Goal: Information Seeking & Learning: Learn about a topic

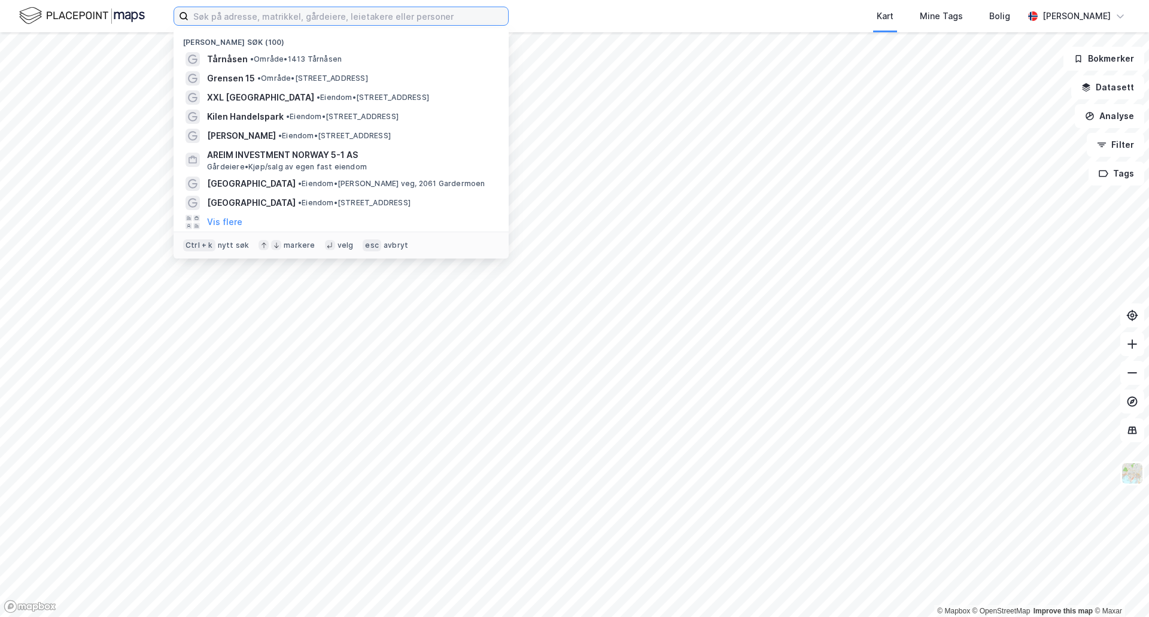
click at [236, 14] on input at bounding box center [347, 16] width 319 height 18
paste input "Borgeskogen 16"
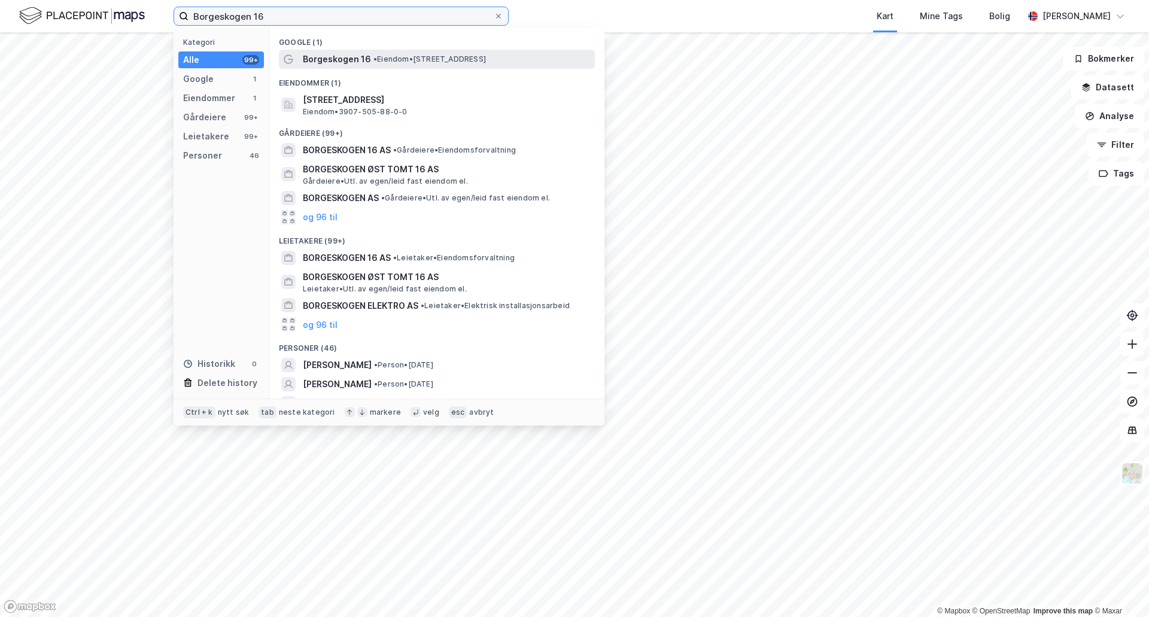
type input "Borgeskogen 16"
click at [348, 63] on span "Borgeskogen 16" at bounding box center [337, 59] width 68 height 14
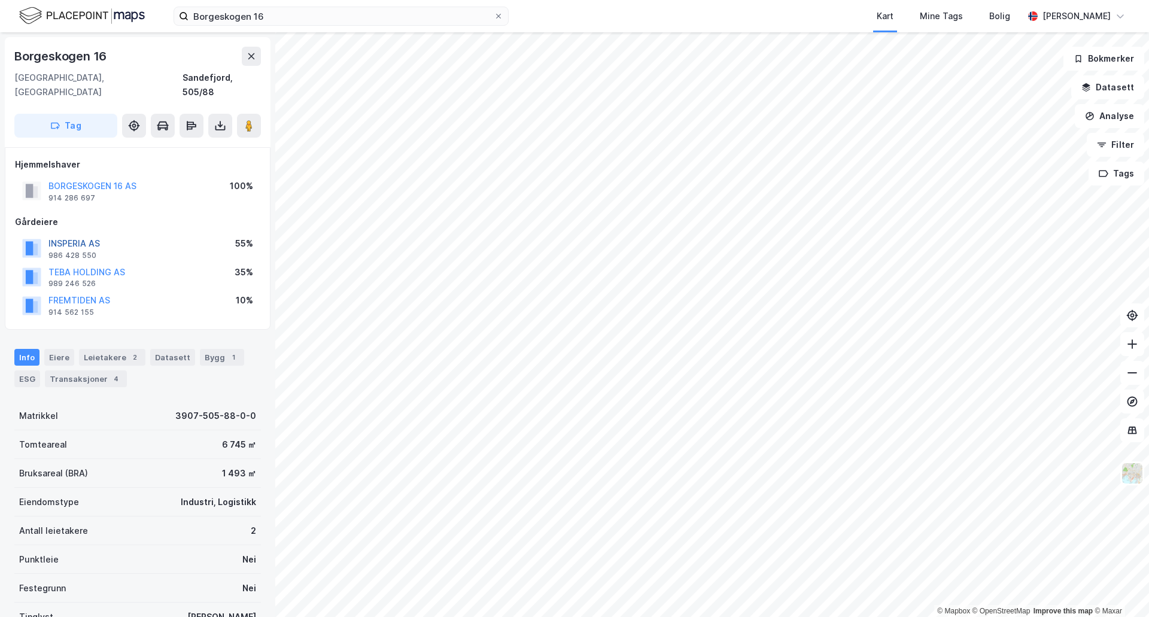
click at [0, 0] on button "INSPERIA AS" at bounding box center [0, 0] width 0 height 0
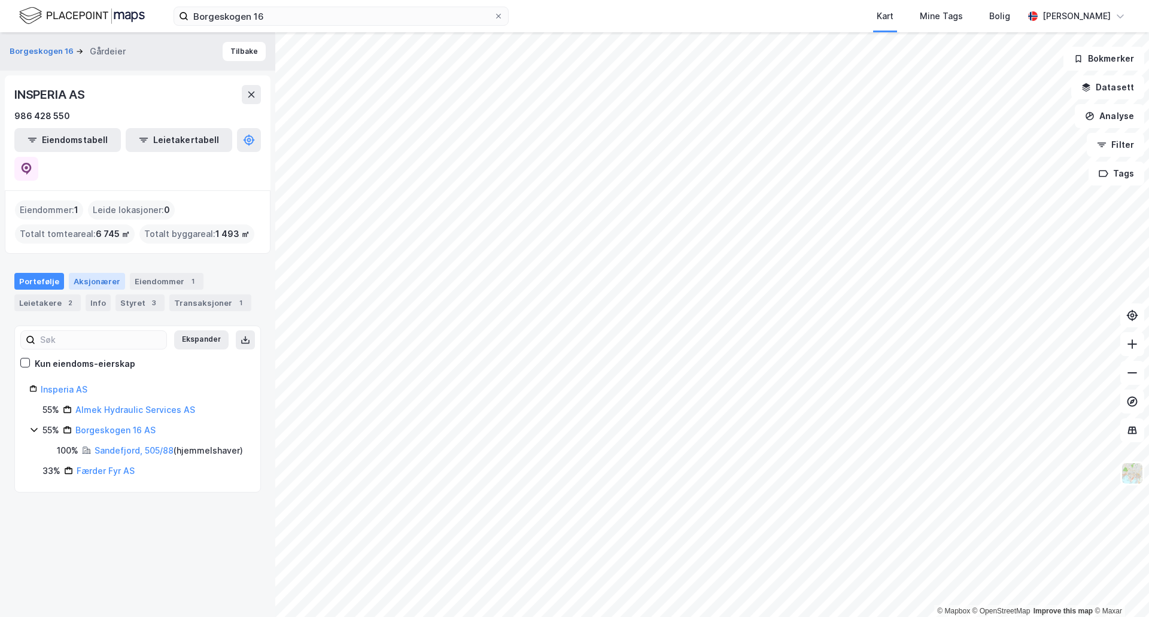
click at [98, 273] on div "Aksjonærer" at bounding box center [97, 281] width 56 height 17
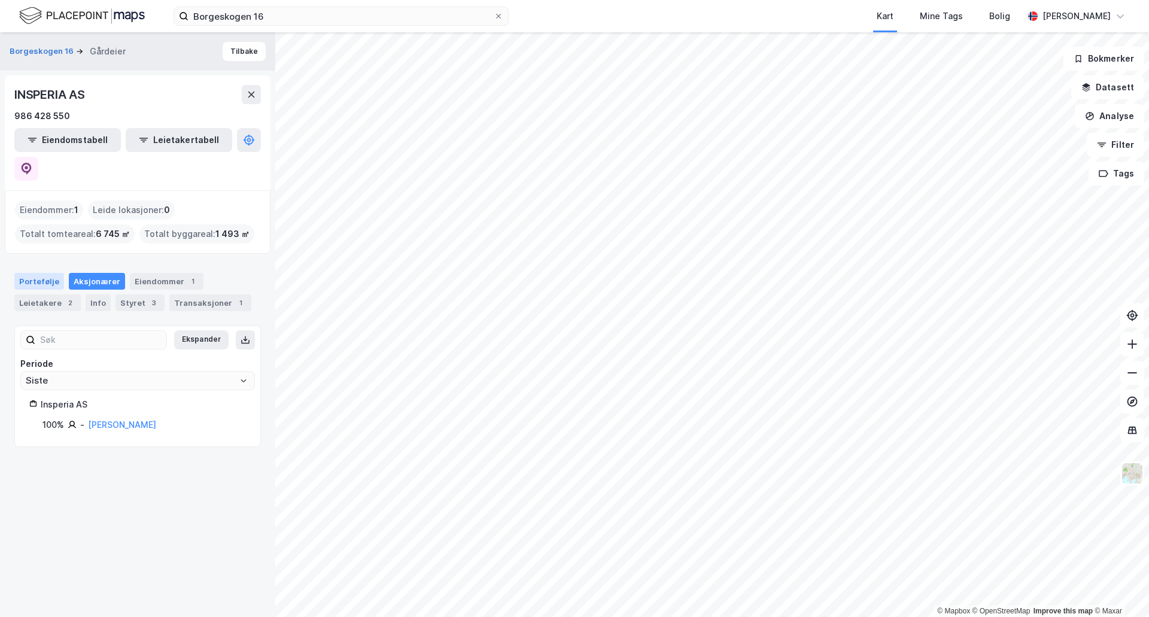
click at [35, 273] on div "Portefølje" at bounding box center [39, 281] width 50 height 17
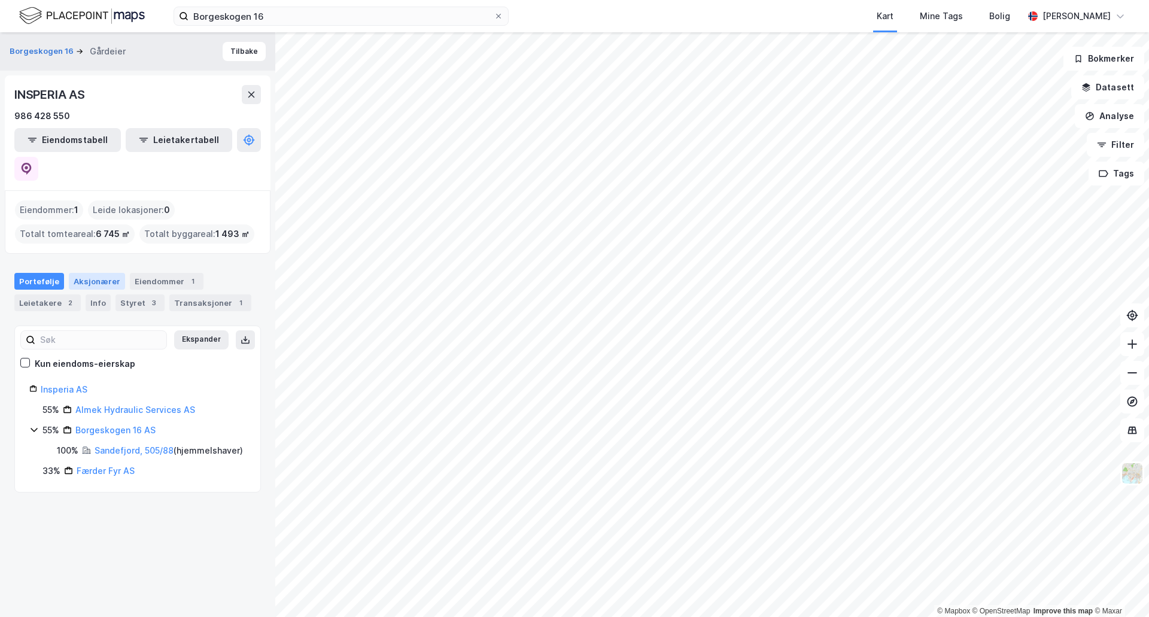
click at [80, 273] on div "Aksjonærer" at bounding box center [97, 281] width 56 height 17
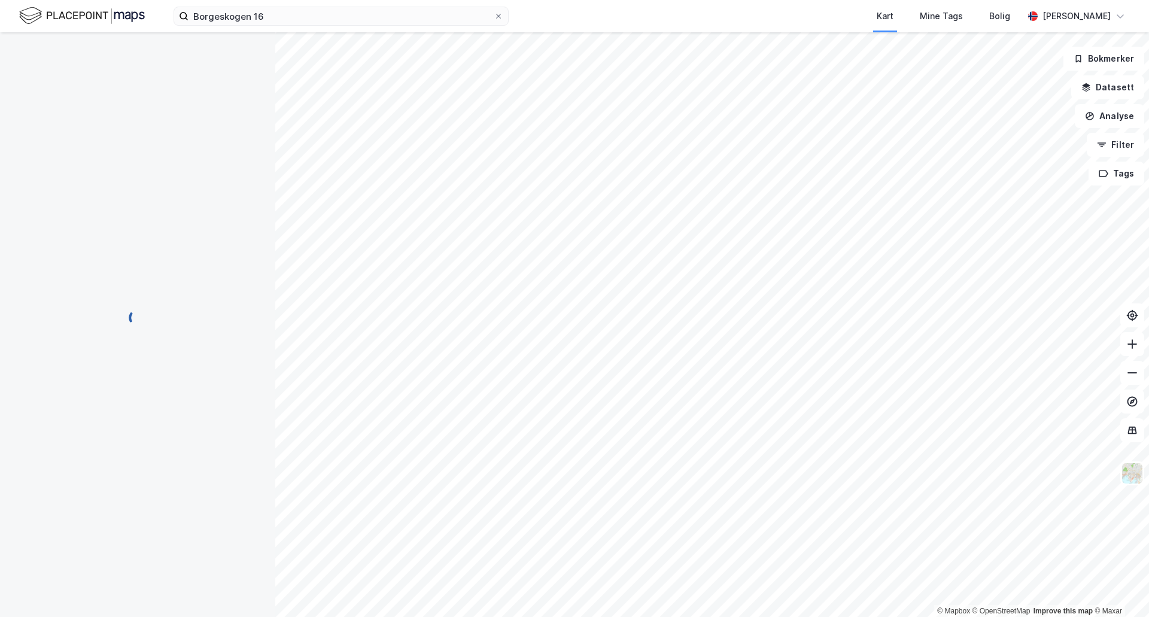
scroll to position [1, 0]
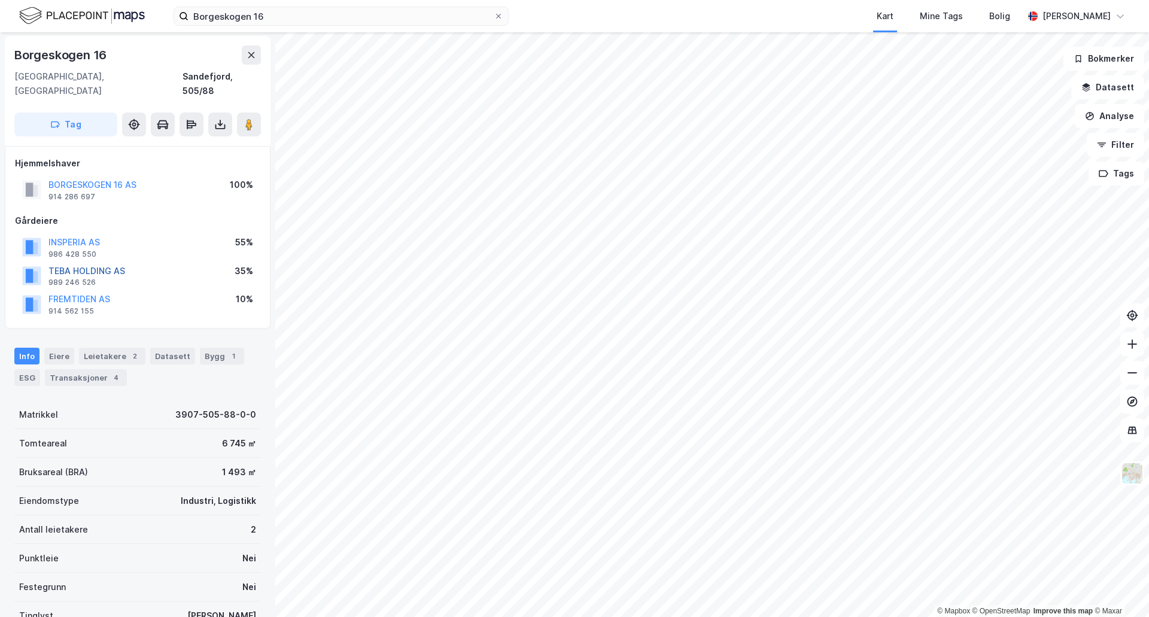
click at [0, 0] on button "TEBA HOLDING AS" at bounding box center [0, 0] width 0 height 0
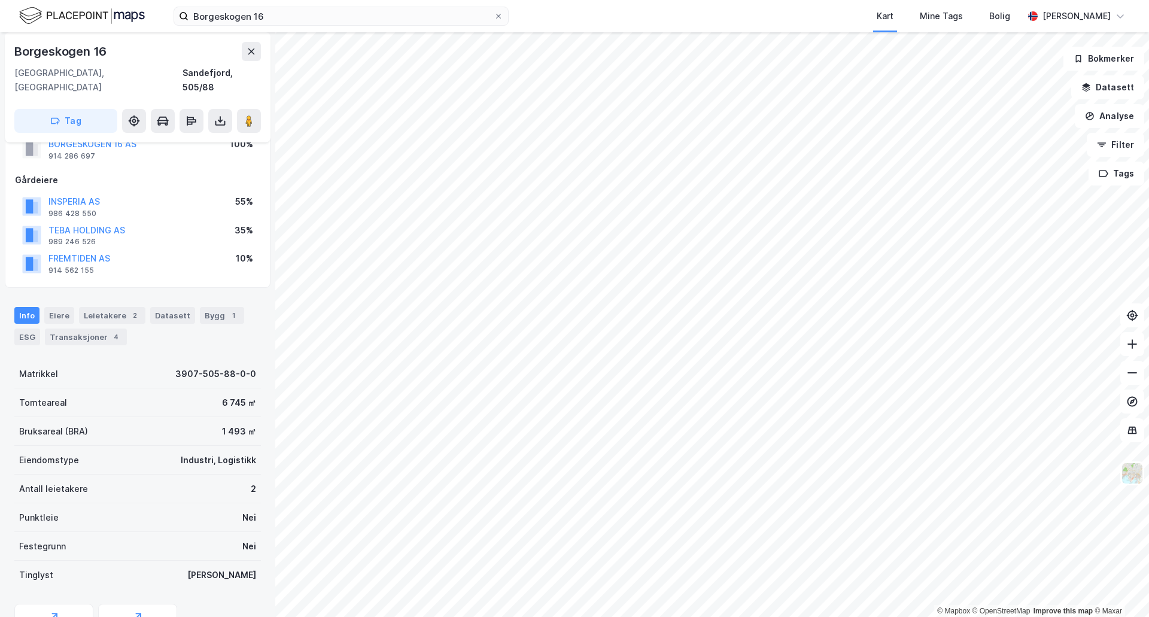
scroll to position [92, 0]
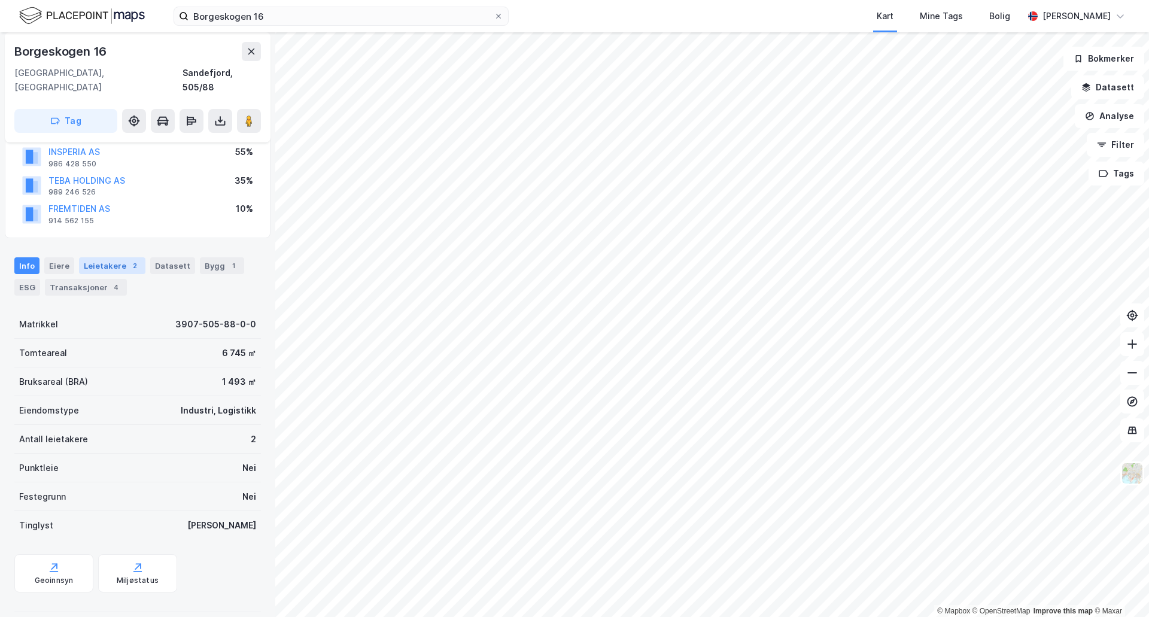
click at [110, 257] on div "Leietakere 2" at bounding box center [112, 265] width 66 height 17
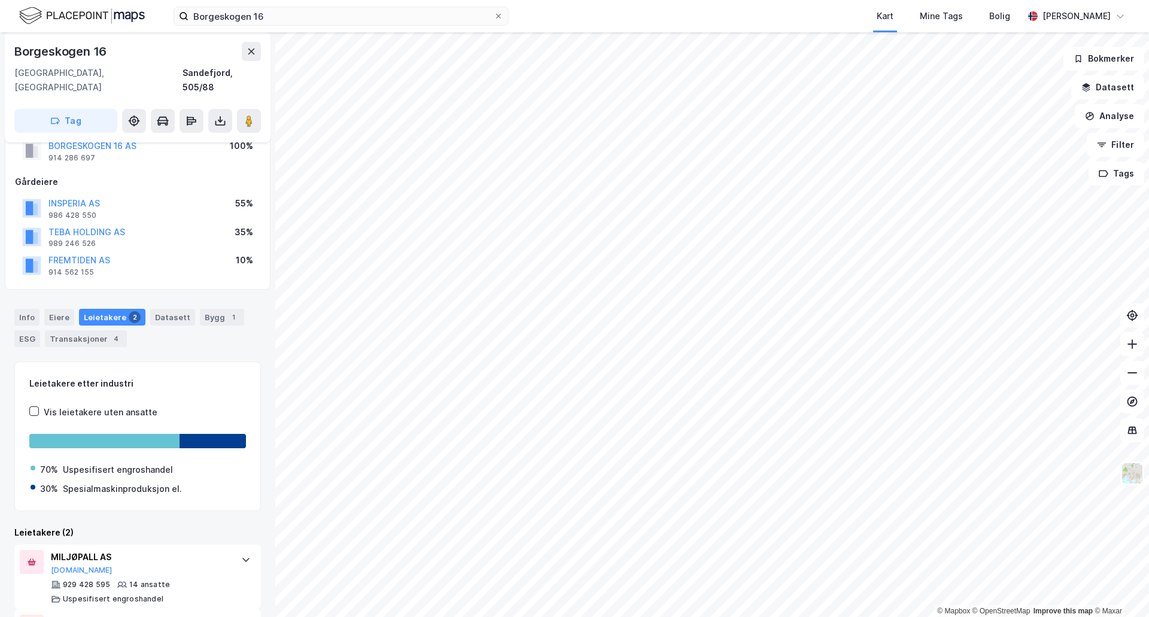
scroll to position [97, 0]
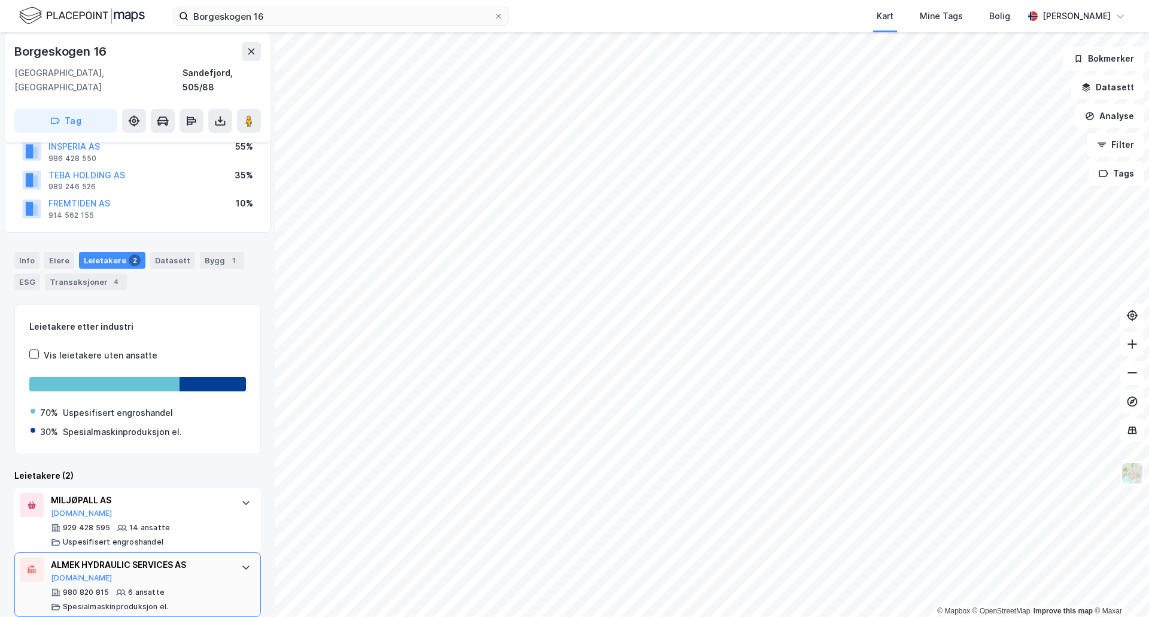
click at [90, 558] on div "ALMEK HYDRAULIC SERVICES AS" at bounding box center [140, 565] width 178 height 14
click at [65, 573] on button "[DOMAIN_NAME]" at bounding box center [82, 578] width 62 height 10
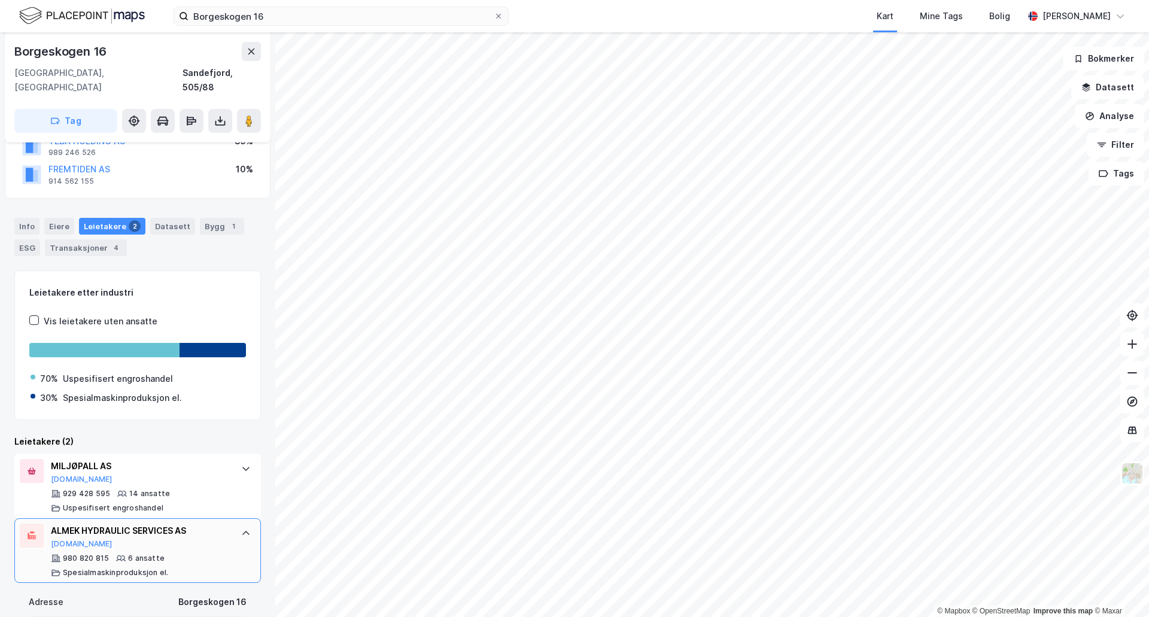
scroll to position [77, 0]
